Goal: Find contact information: Find contact information

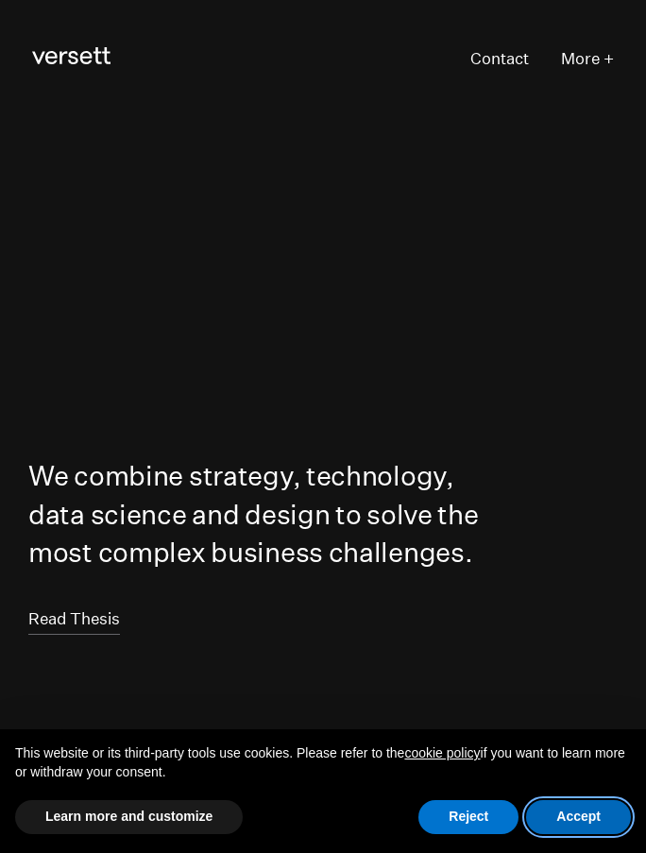
click at [584, 816] on button "Accept" at bounding box center [578, 817] width 105 height 34
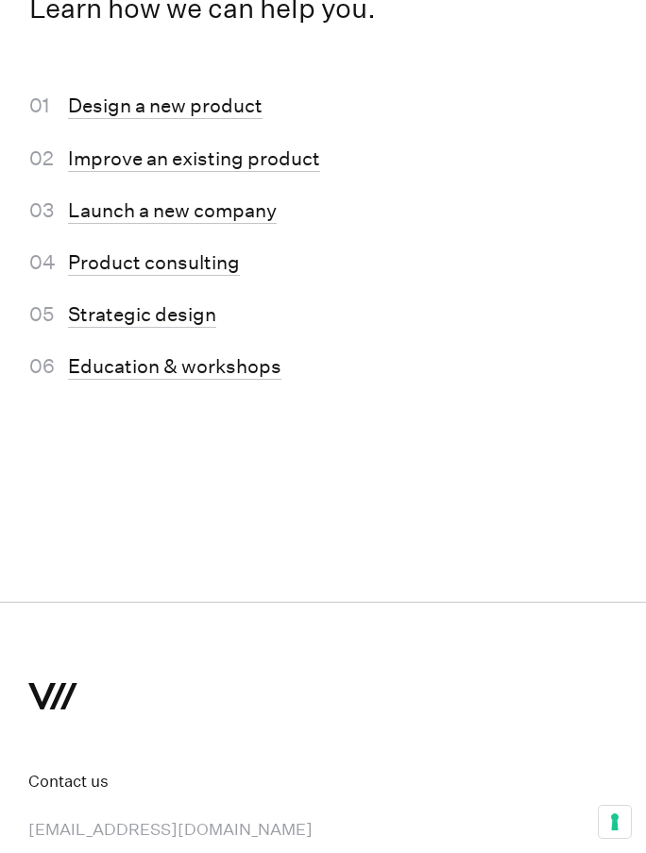
scroll to position [10108, 0]
click at [179, 329] on link "Strategic design" at bounding box center [142, 316] width 148 height 25
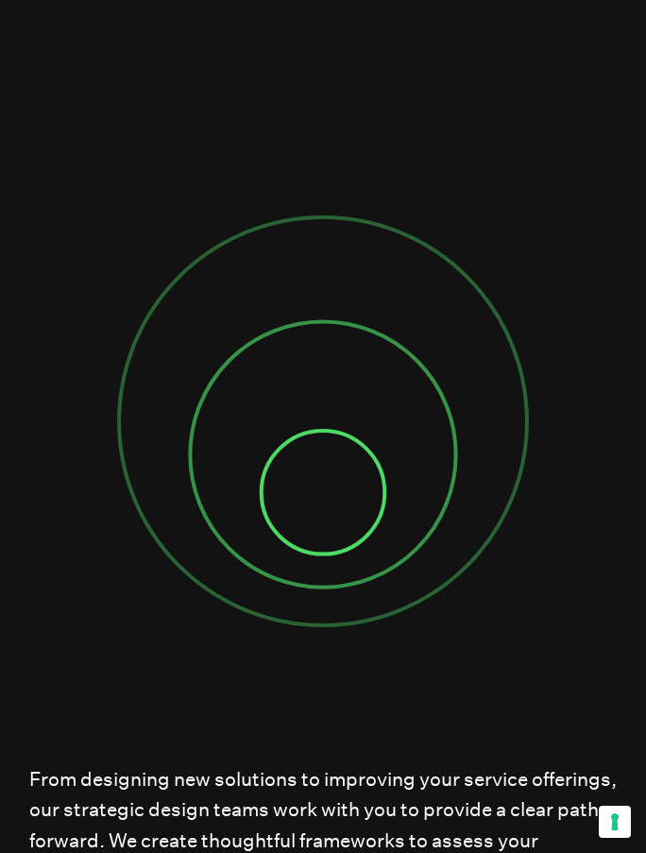
scroll to position [561, 0]
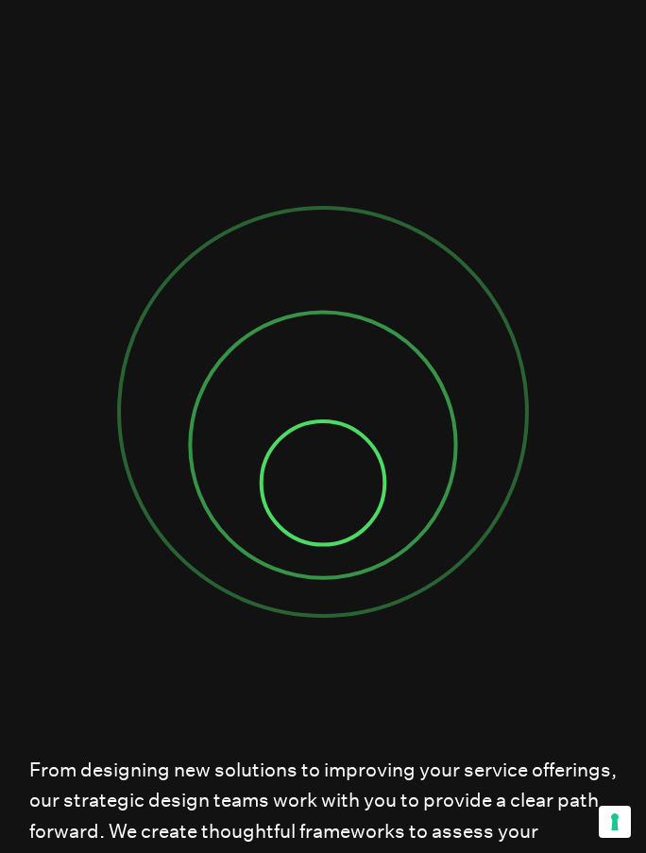
drag, startPoint x: 263, startPoint y: 394, endPoint x: 208, endPoint y: 455, distance: 82.3
click at [208, 455] on icon at bounding box center [323, 411] width 427 height 427
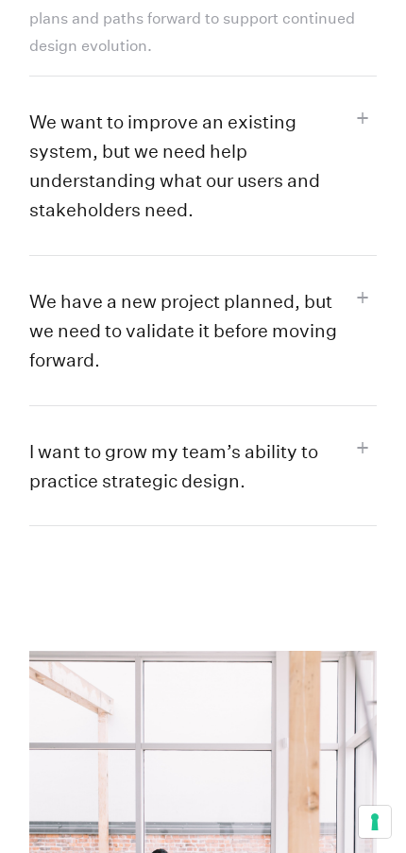
scroll to position [2055, 0]
click at [296, 182] on button "We want to improve an existing system, but we need help understanding what our …" at bounding box center [203, 166] width 348 height 179
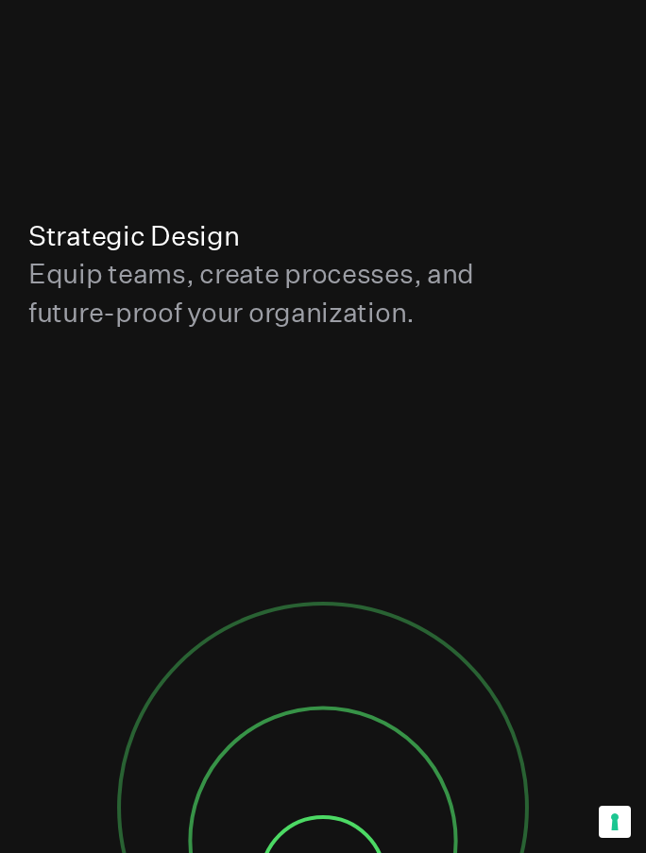
scroll to position [0, 0]
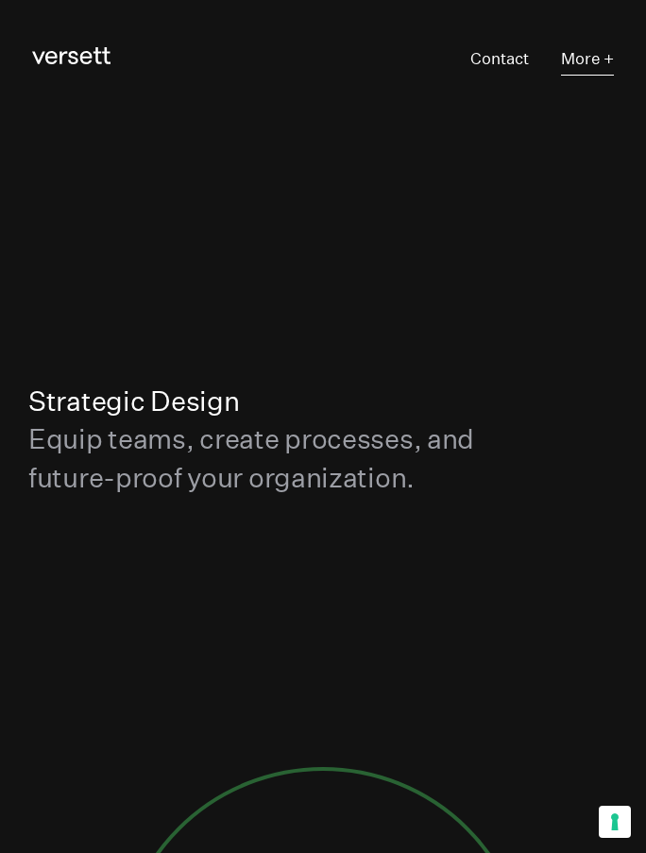
click at [597, 61] on button "More +" at bounding box center [587, 59] width 53 height 31
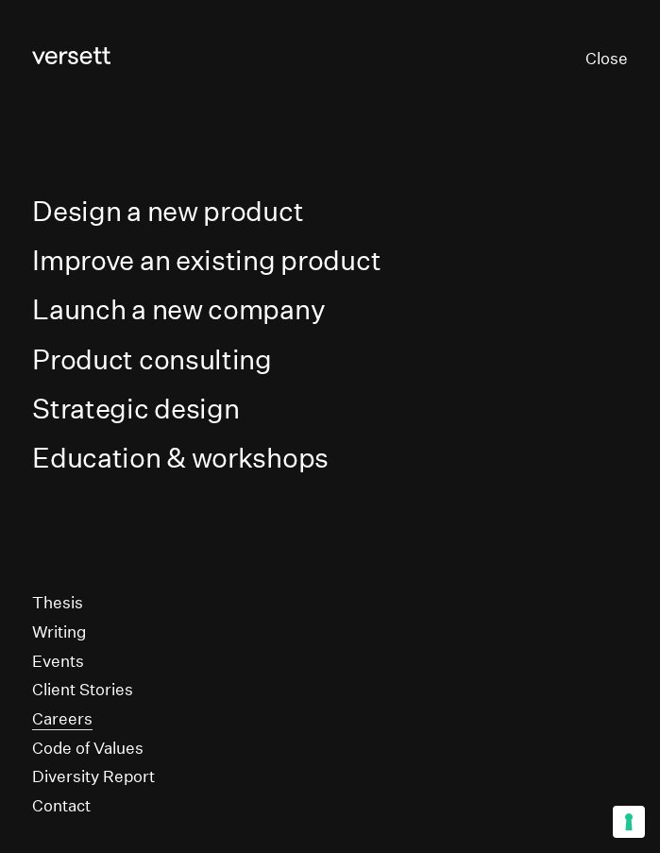
click at [63, 713] on link "Careers" at bounding box center [62, 720] width 60 height 22
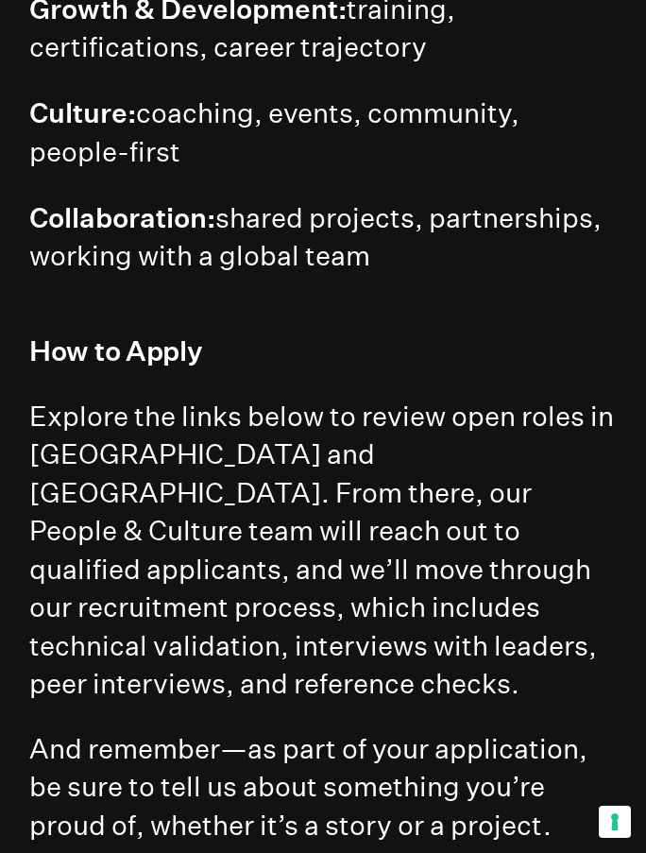
scroll to position [1546, 0]
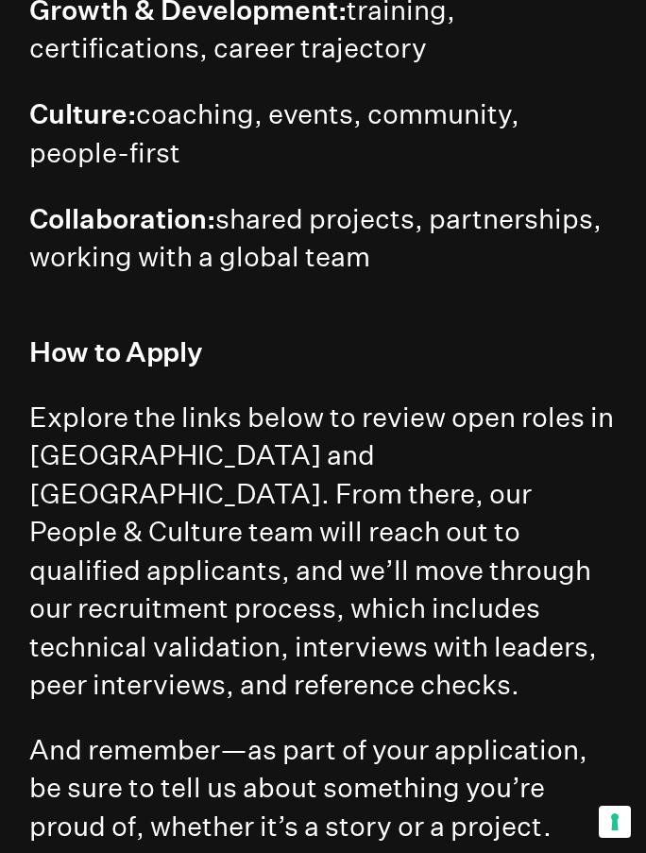
click at [310, 480] on h4 "Explore the links below to review open roles in [GEOGRAPHIC_DATA] and [GEOGRAPH…" at bounding box center [323, 552] width 588 height 306
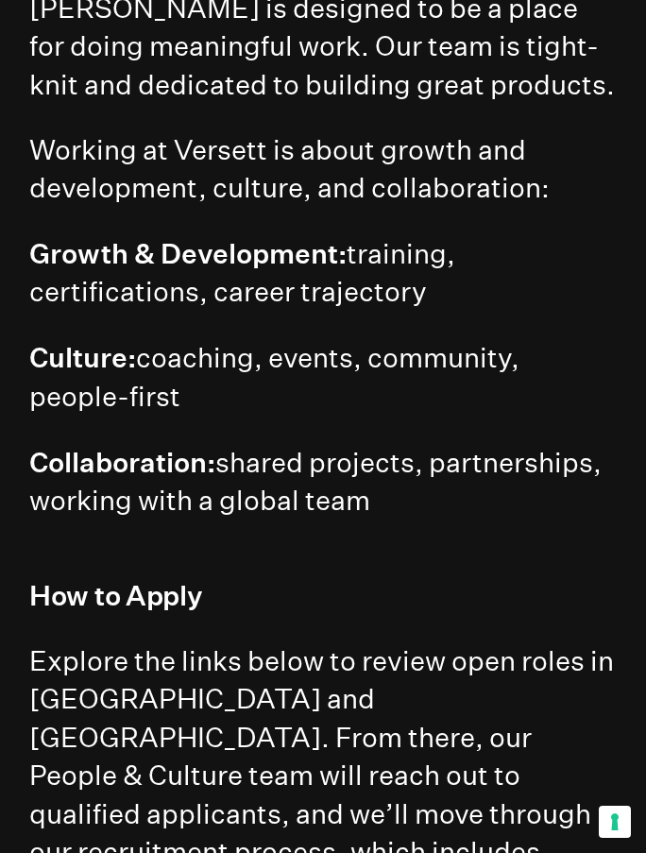
scroll to position [0, 0]
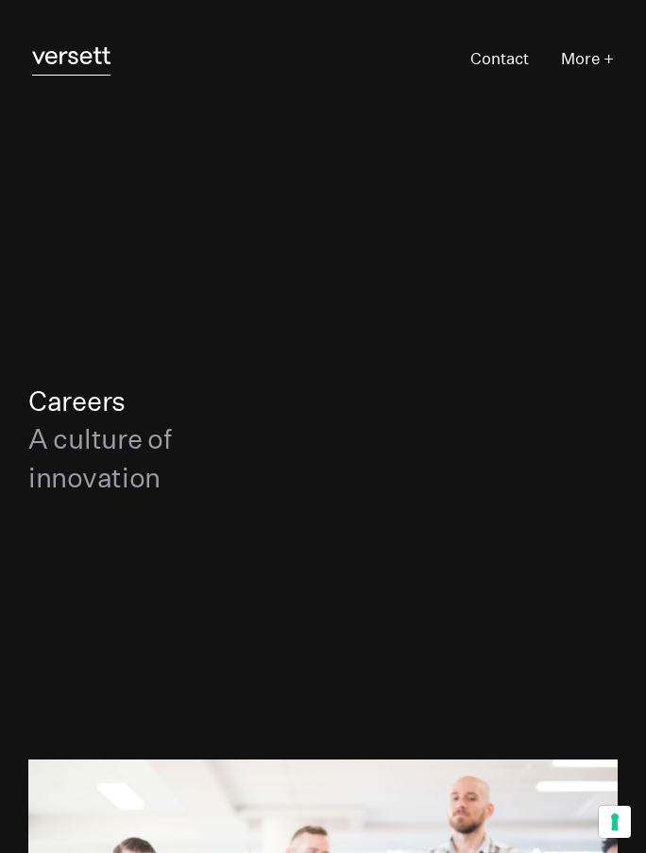
click at [64, 44] on link "Versett" at bounding box center [71, 59] width 78 height 31
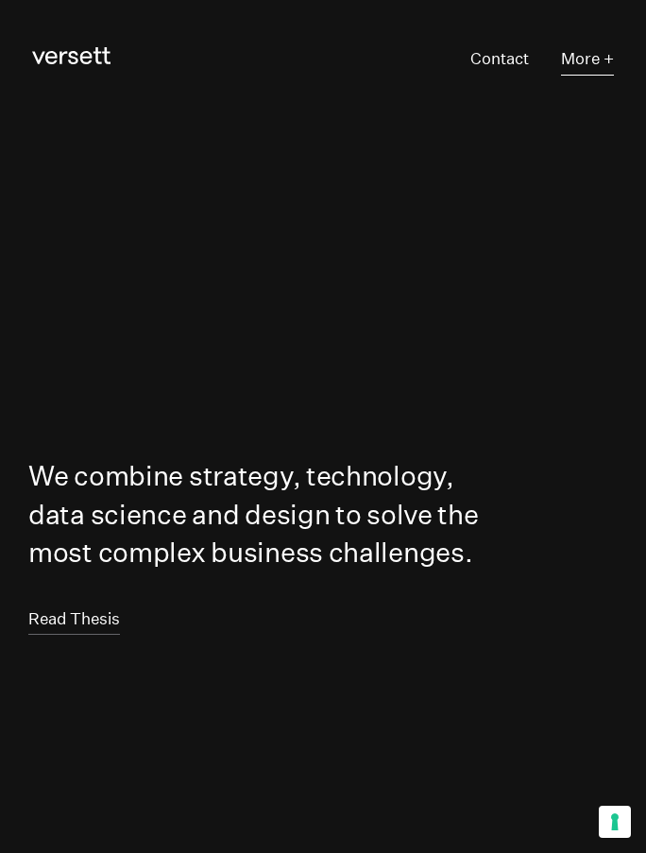
click at [594, 57] on button "More +" at bounding box center [587, 59] width 53 height 31
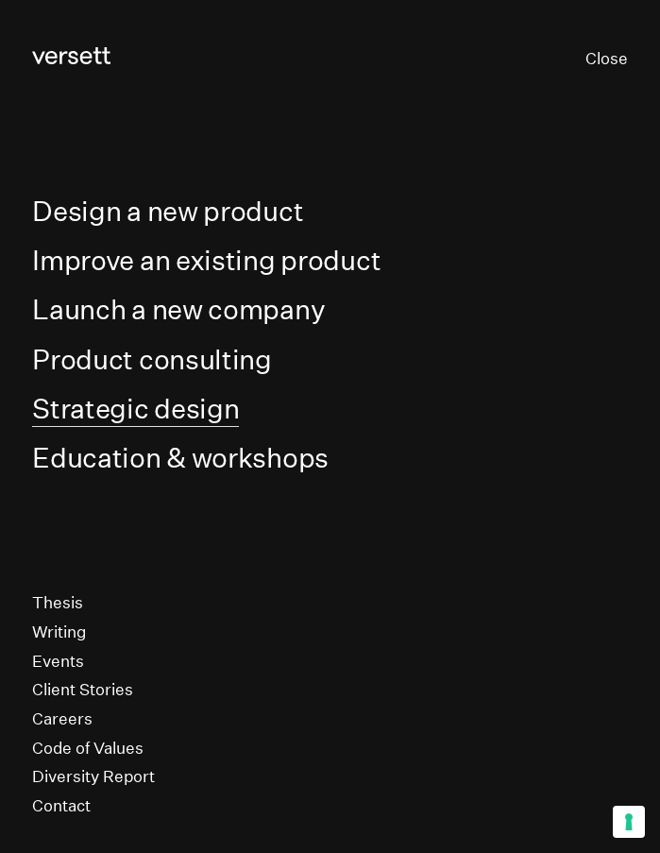
click at [195, 409] on link "Strategic design" at bounding box center [135, 409] width 207 height 35
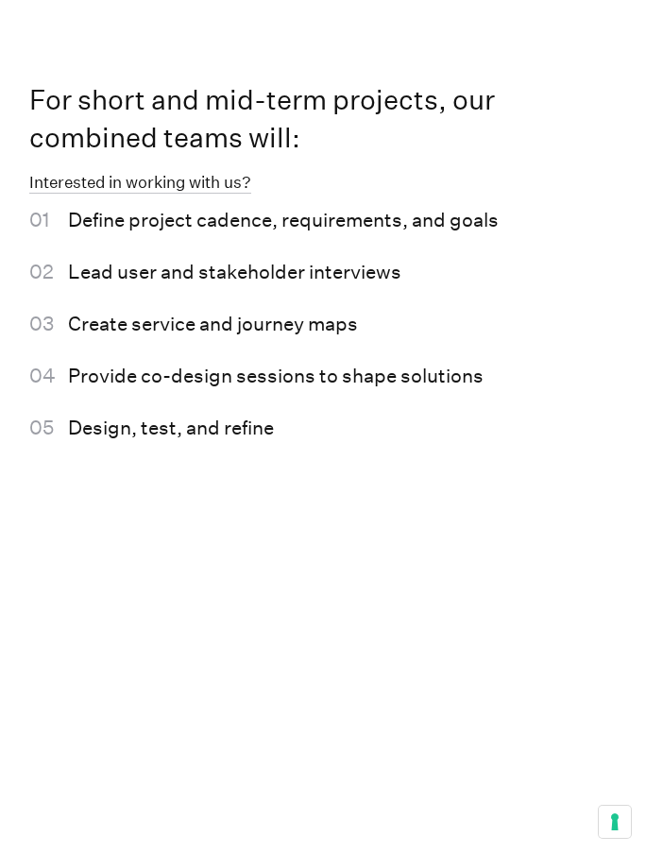
scroll to position [3627, 0]
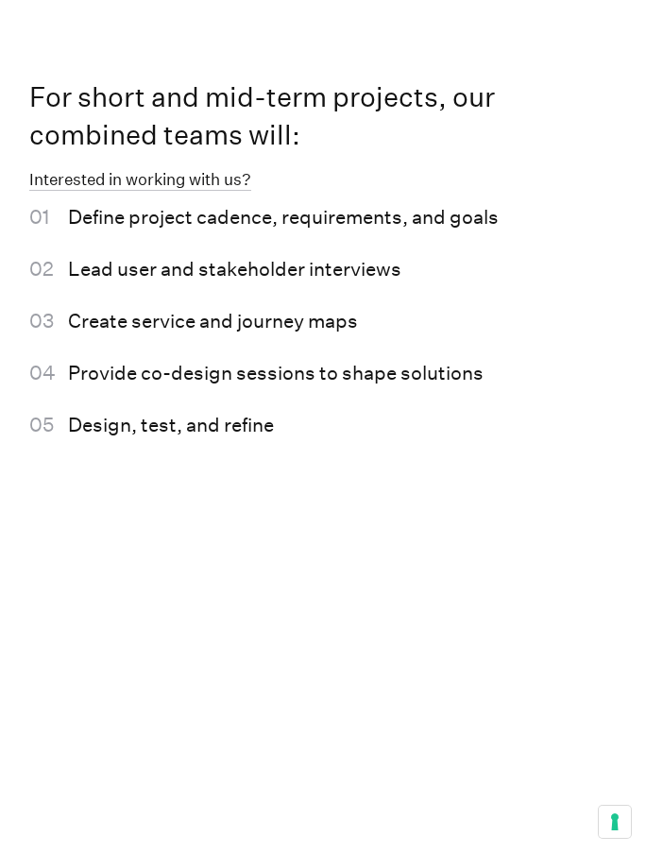
click at [77, 452] on section "For short and mid-term projects, our combined teams will: Interested in working…" at bounding box center [323, 273] width 646 height 584
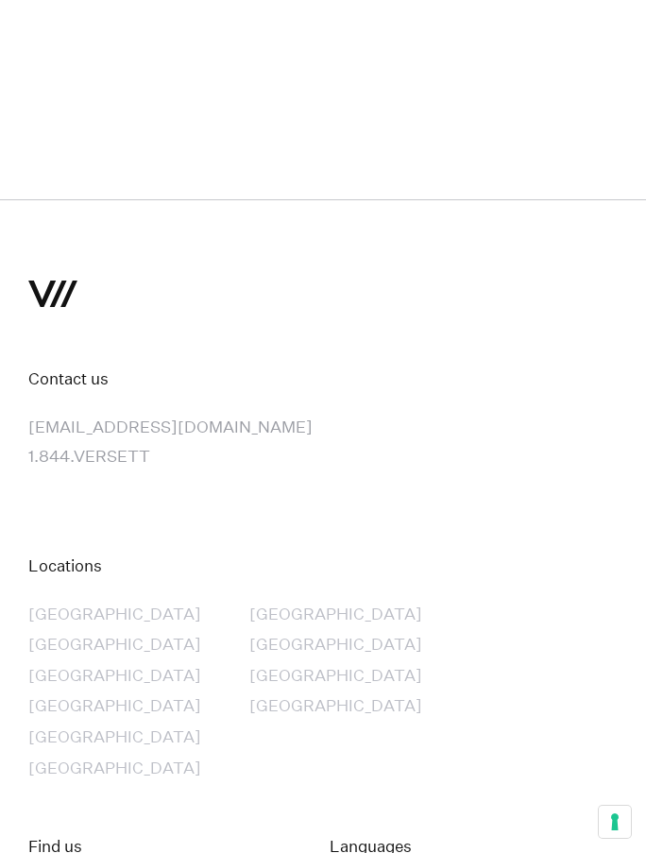
scroll to position [7268, 0]
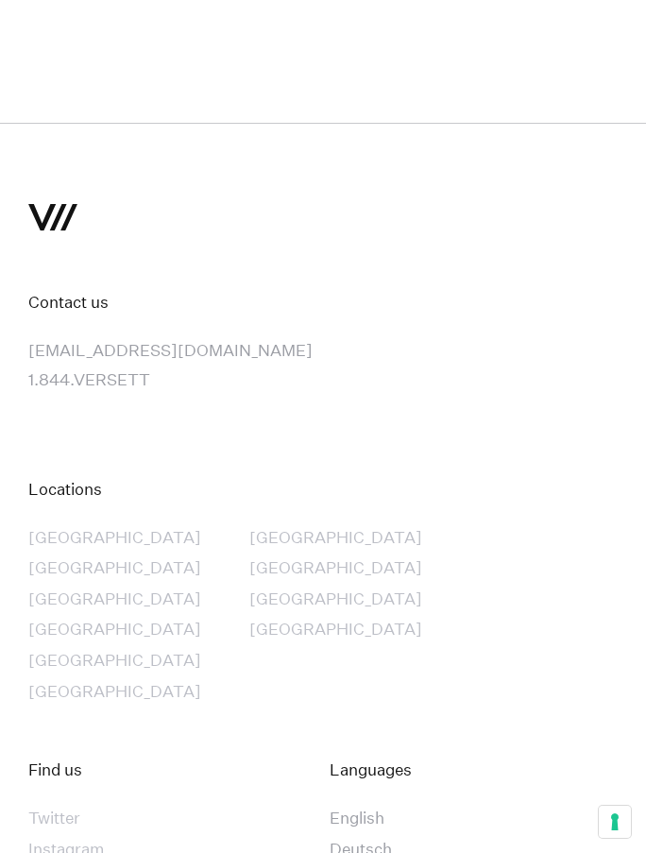
click at [144, 359] on link "[EMAIL_ADDRESS][DOMAIN_NAME]" at bounding box center [170, 351] width 284 height 22
drag, startPoint x: 144, startPoint y: 359, endPoint x: 168, endPoint y: 358, distance: 24.6
click at [168, 358] on div "[EMAIL_ADDRESS][DOMAIN_NAME]" at bounding box center [323, 350] width 590 height 29
drag, startPoint x: 169, startPoint y: 358, endPoint x: 20, endPoint y: 361, distance: 149.3
click at [20, 361] on footer "Contact us [EMAIL_ADDRESS][DOMAIN_NAME] [DOMAIN_NAME] Locations [GEOGRAPHIC_DAT…" at bounding box center [323, 591] width 646 height 936
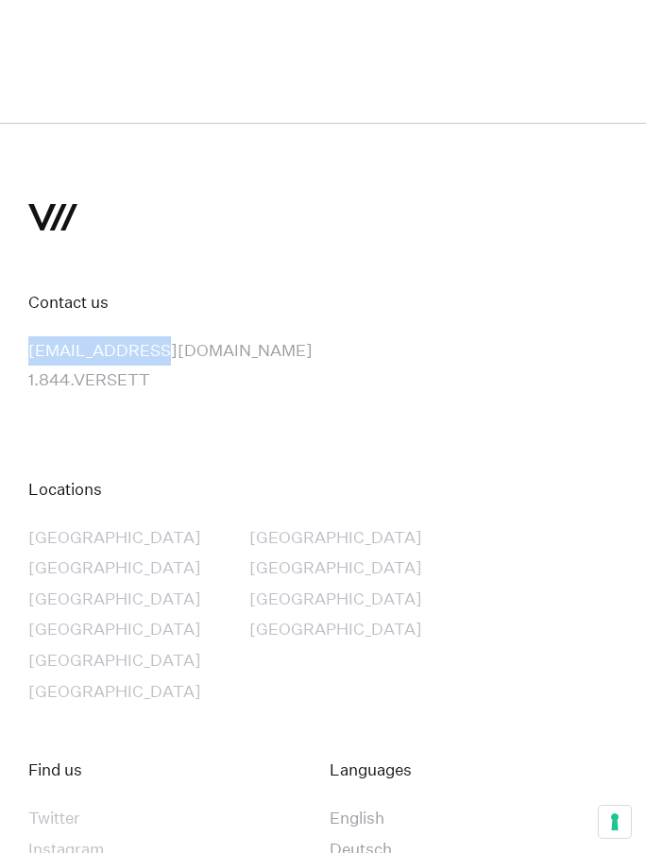
copy link "[EMAIL_ADDRESS][DOMAIN_NAME]"
click at [277, 435] on div "Contact us [EMAIL_ADDRESS][DOMAIN_NAME] [DOMAIN_NAME] Locations [GEOGRAPHIC_DAT…" at bounding box center [323, 584] width 654 height 720
